Goal: Information Seeking & Learning: Learn about a topic

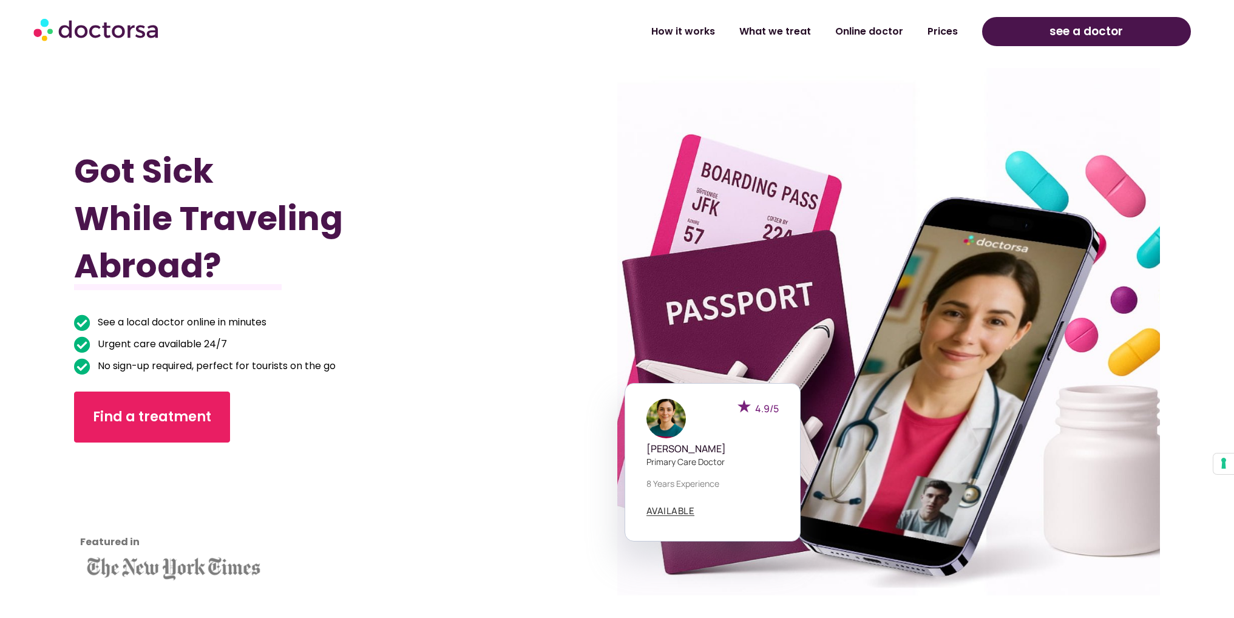
scroll to position [1274, 0]
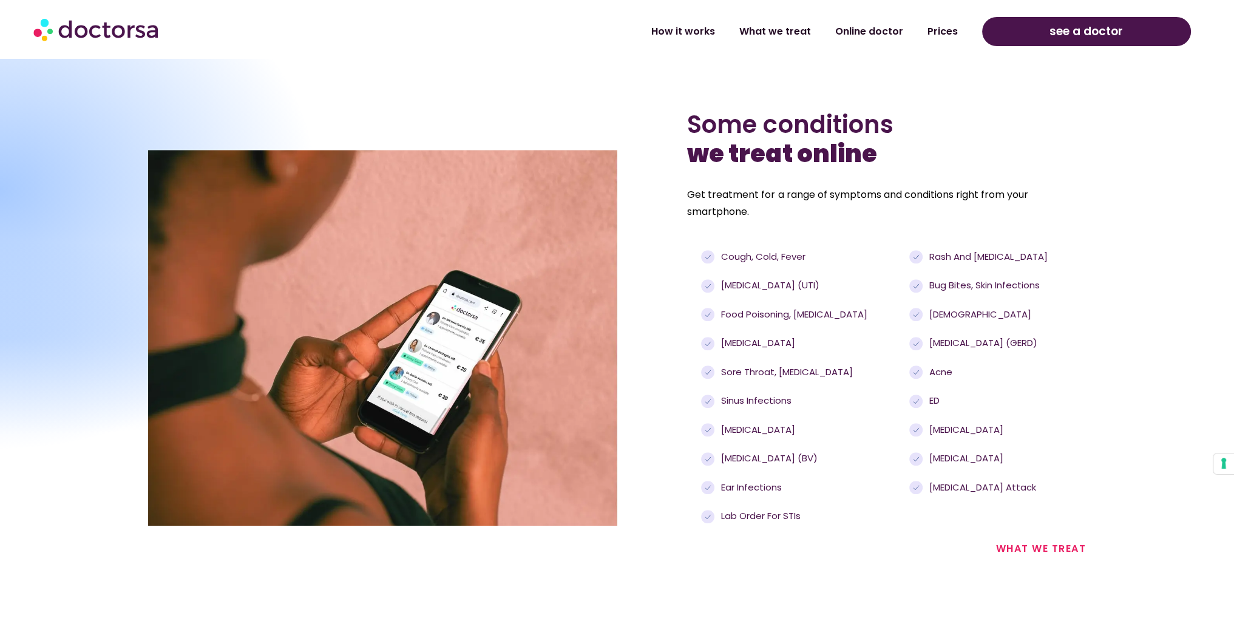
click at [801, 283] on span "[MEDICAL_DATA] (UTI)" at bounding box center [768, 286] width 101 height 14
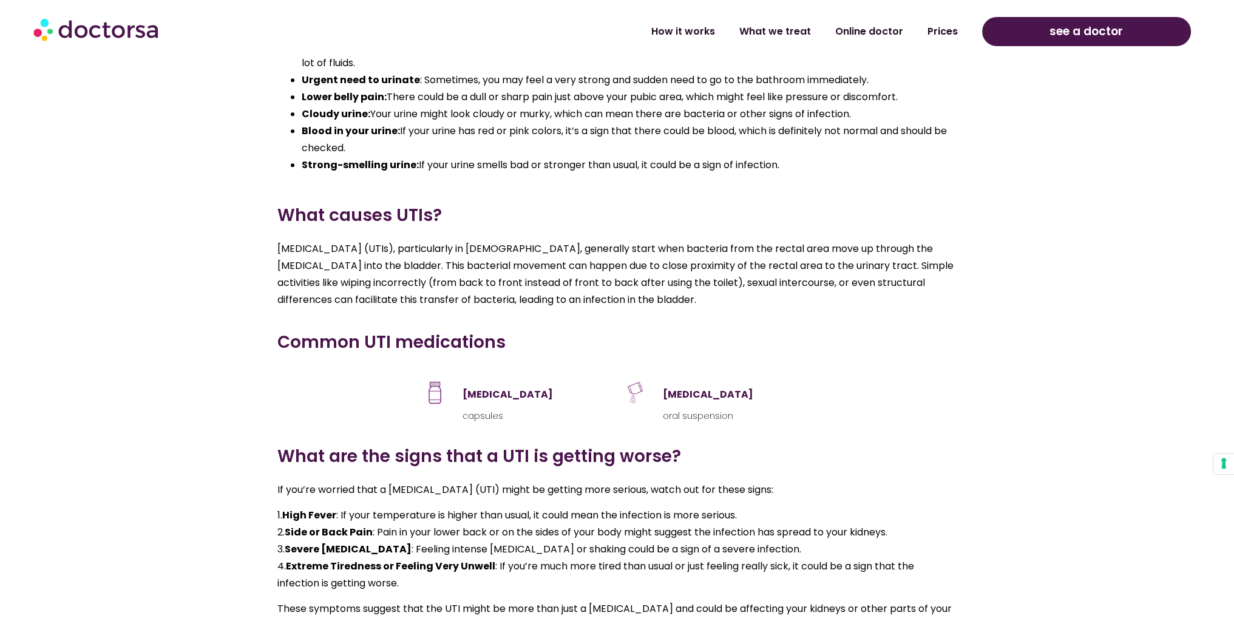
scroll to position [1517, 0]
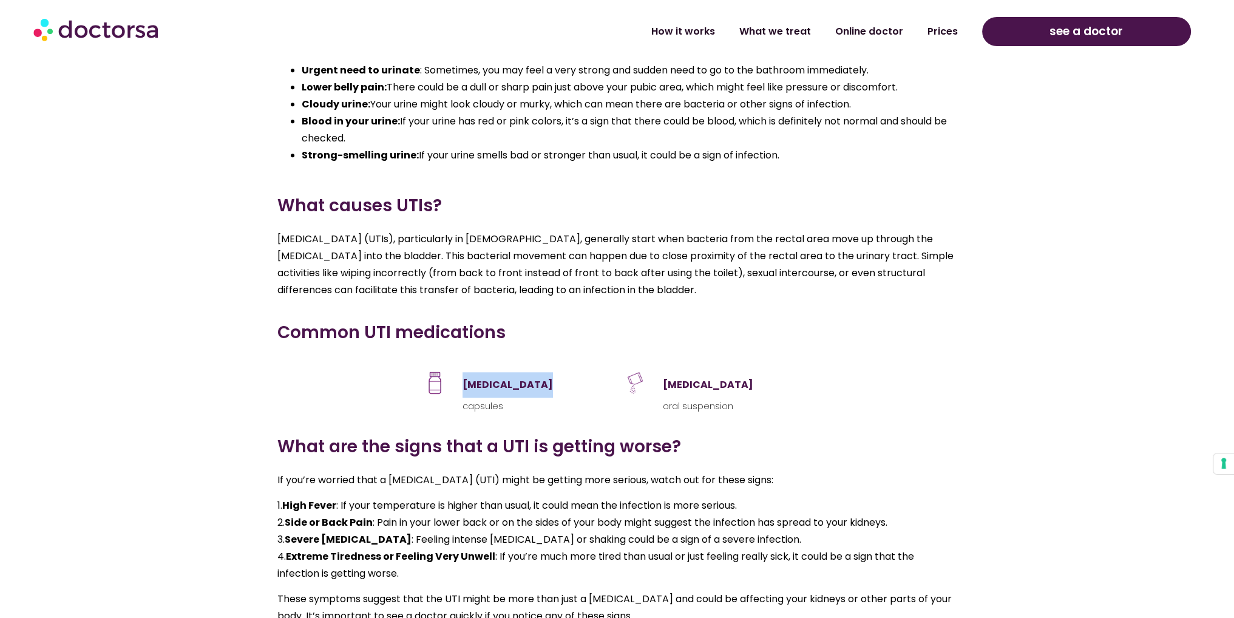
drag, startPoint x: 553, startPoint y: 385, endPoint x: 454, endPoint y: 383, distance: 98.3
click at [454, 383] on div "[MEDICAL_DATA] capsules" at bounding box center [517, 390] width 188 height 47
copy h3 "Nitrofurantoin"
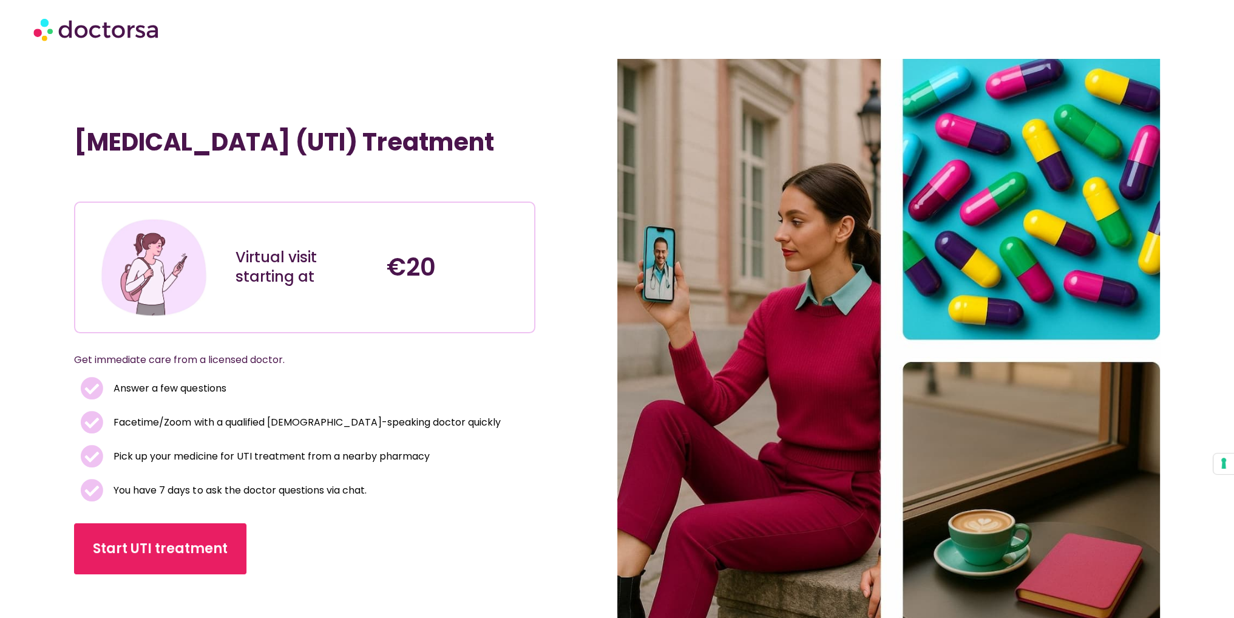
scroll to position [0, 0]
